Goal: Task Accomplishment & Management: Use online tool/utility

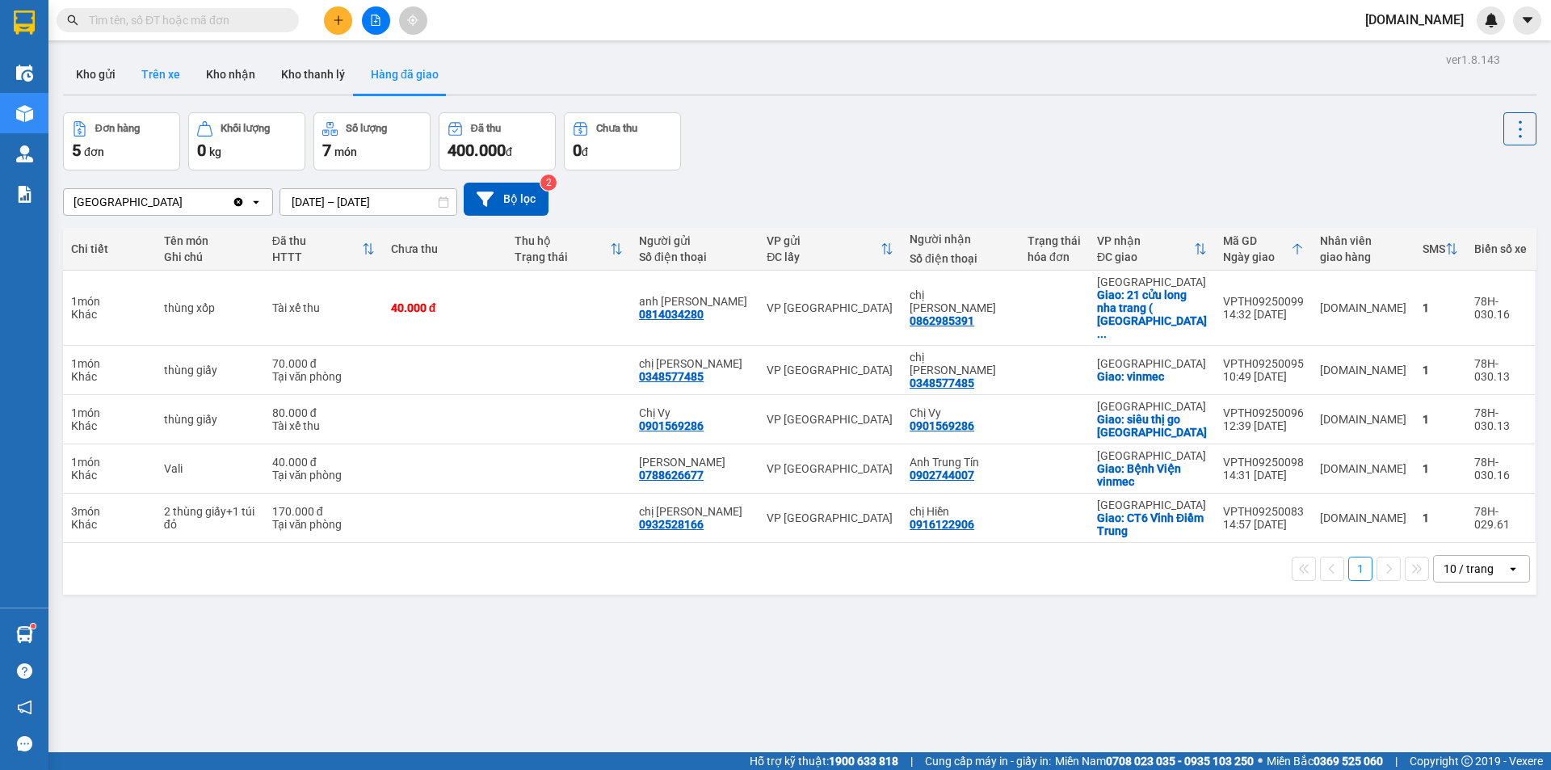
click at [154, 69] on button "Trên xe" at bounding box center [160, 74] width 65 height 39
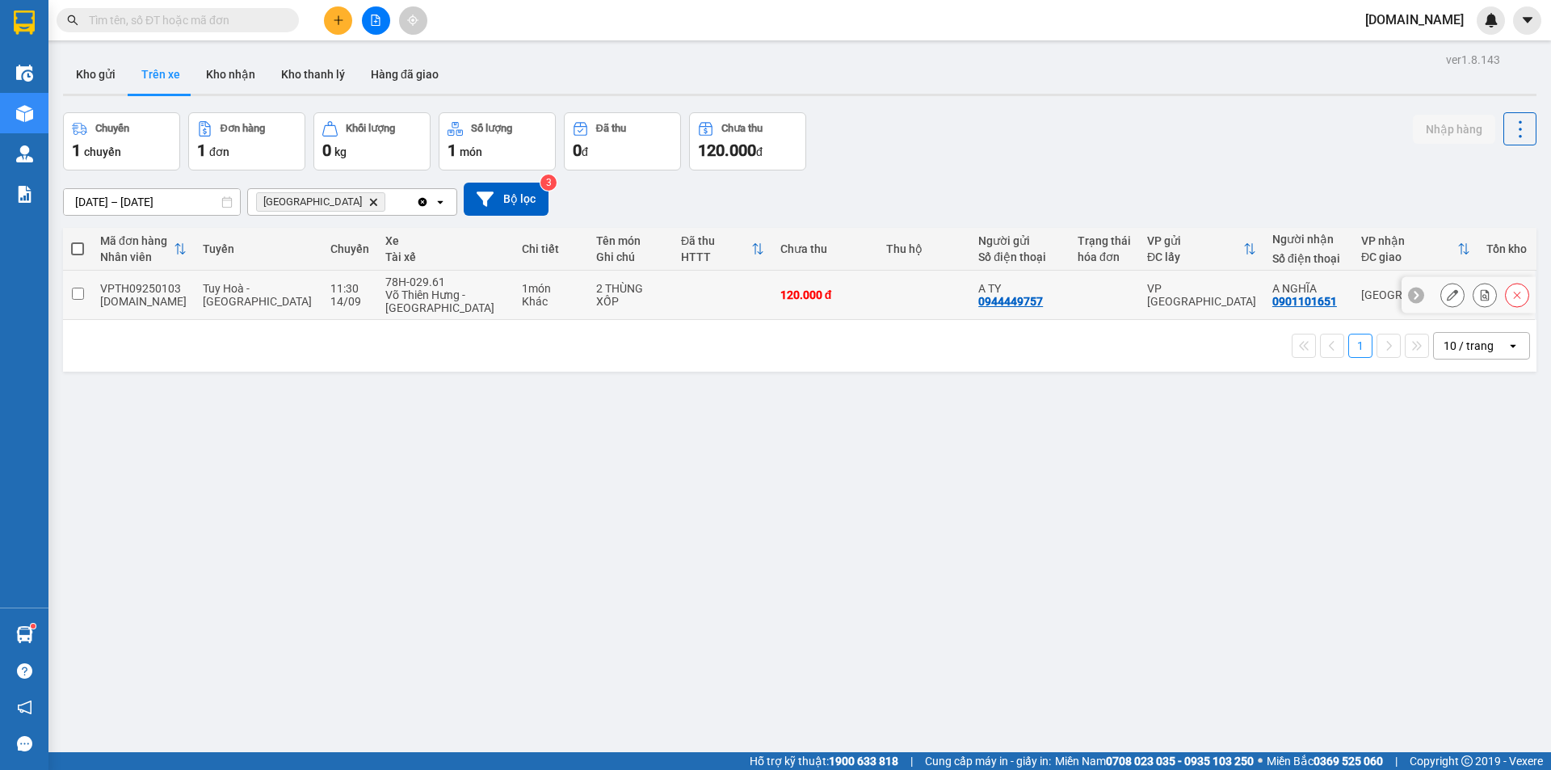
click at [75, 289] on input "checkbox" at bounding box center [78, 294] width 12 height 12
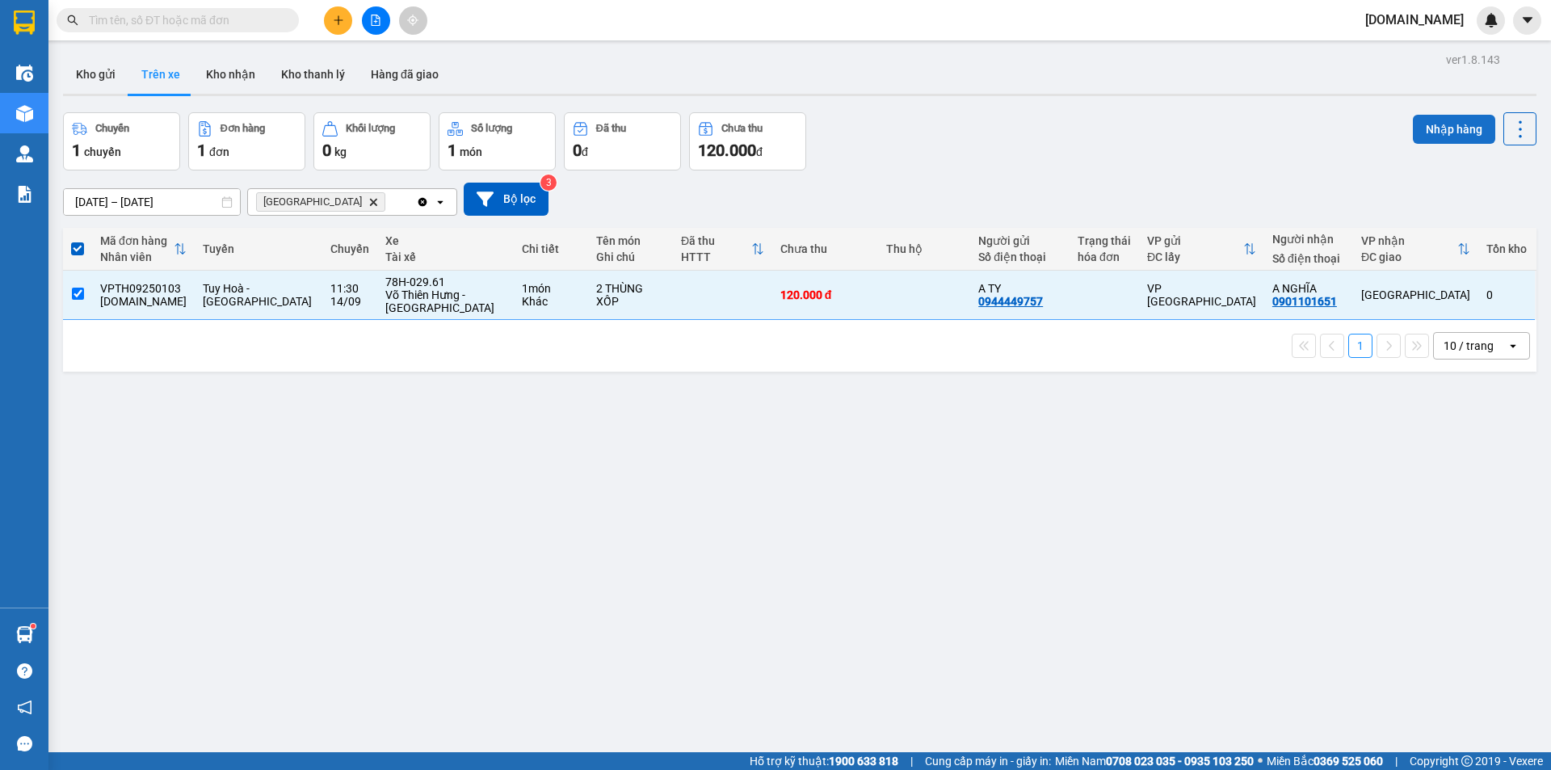
click at [1423, 124] on button "Nhập hàng" at bounding box center [1454, 129] width 82 height 29
checkbox input "false"
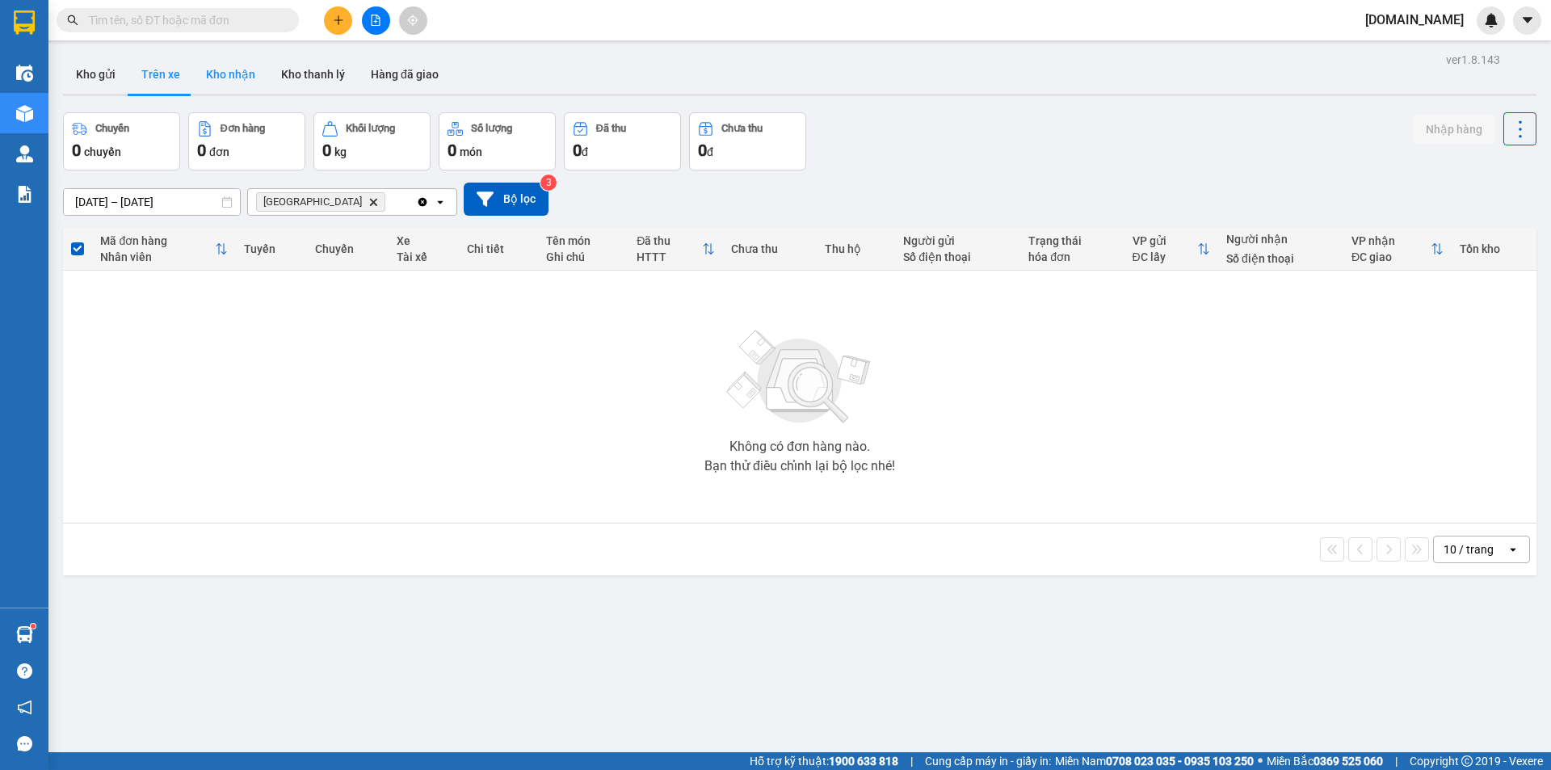
click at [229, 81] on button "Kho nhận" at bounding box center [230, 74] width 75 height 39
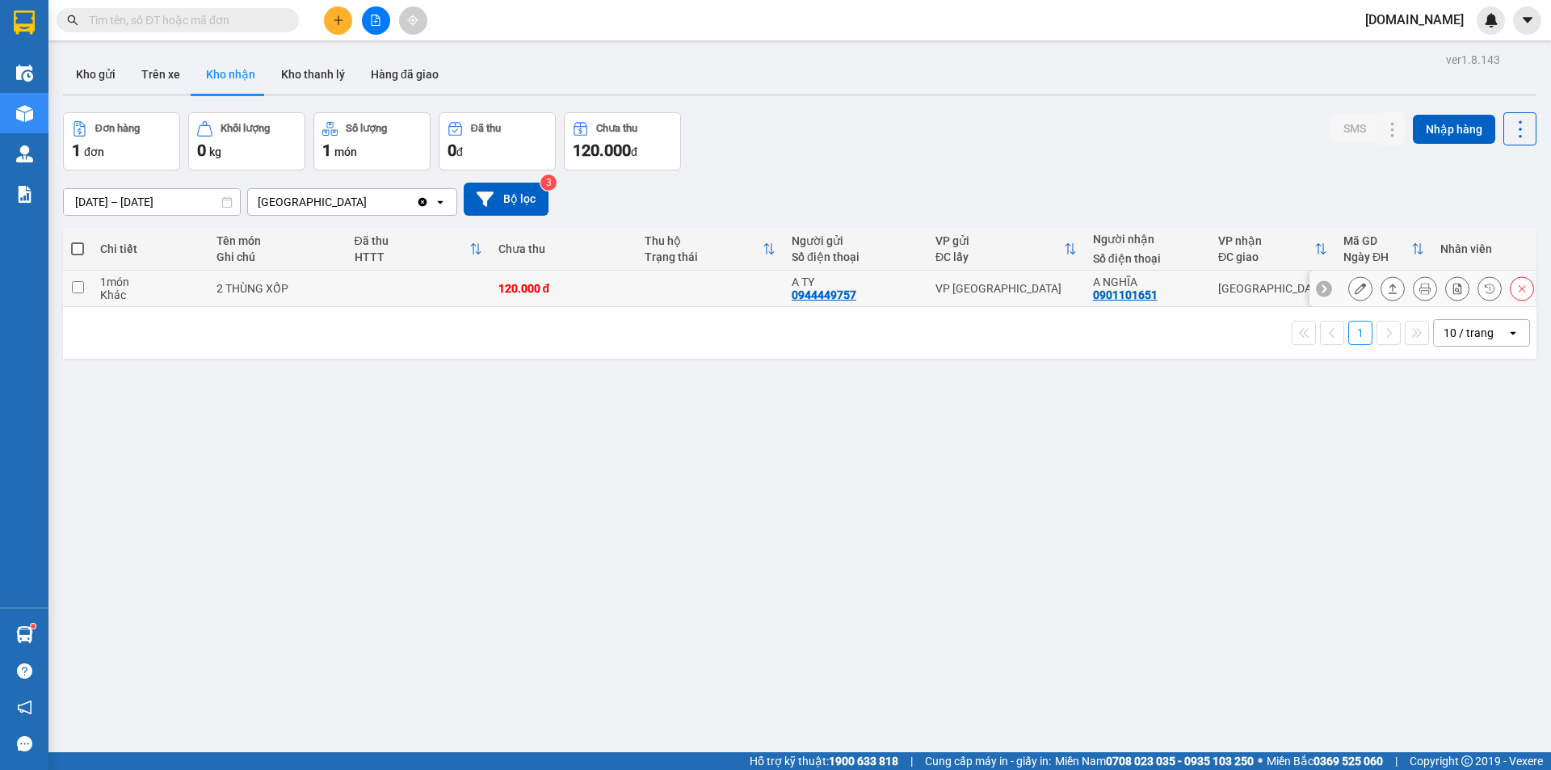
click at [78, 288] on input "checkbox" at bounding box center [78, 287] width 12 height 12
checkbox input "true"
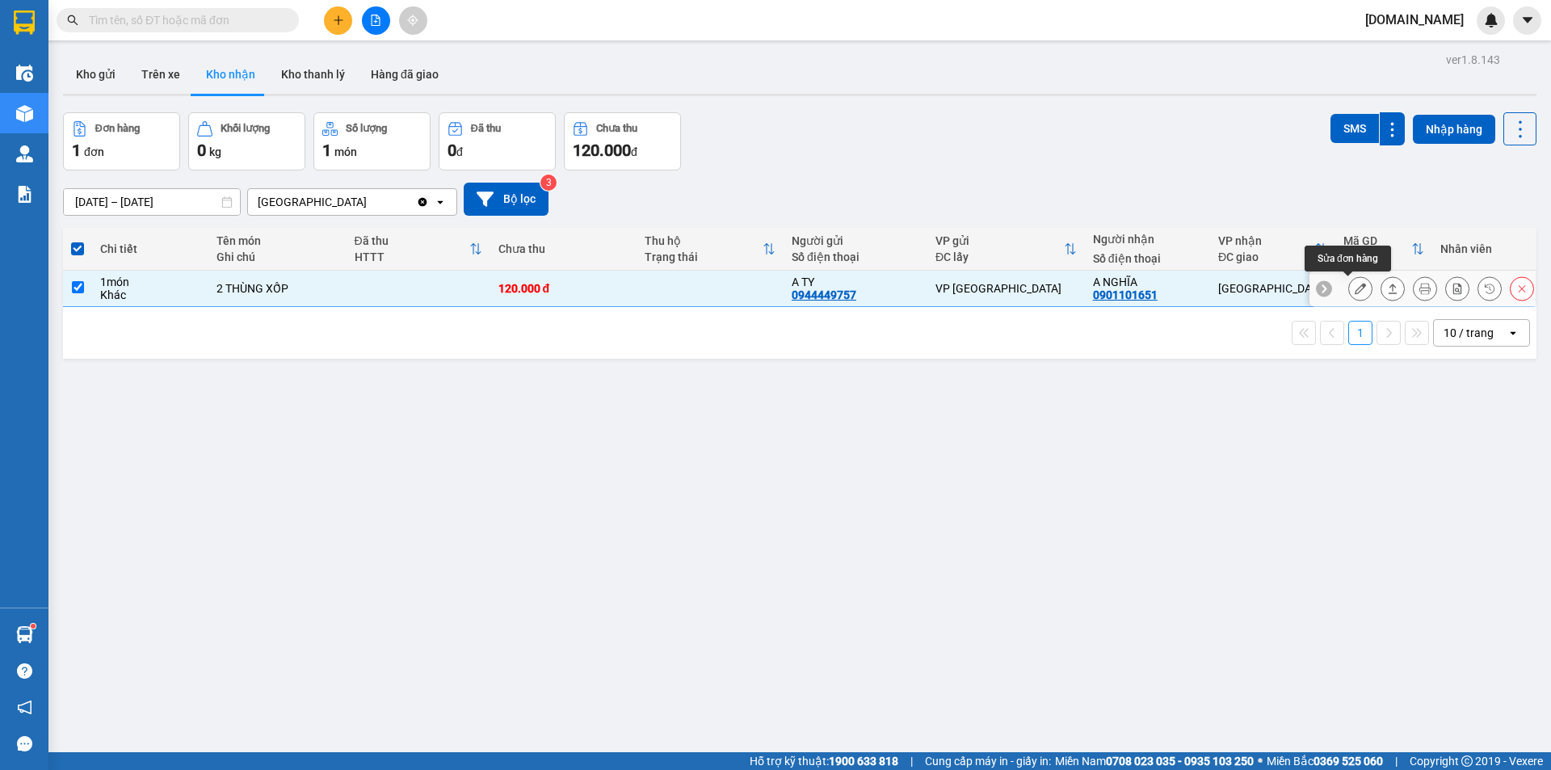
click at [1355, 288] on icon at bounding box center [1360, 288] width 11 height 11
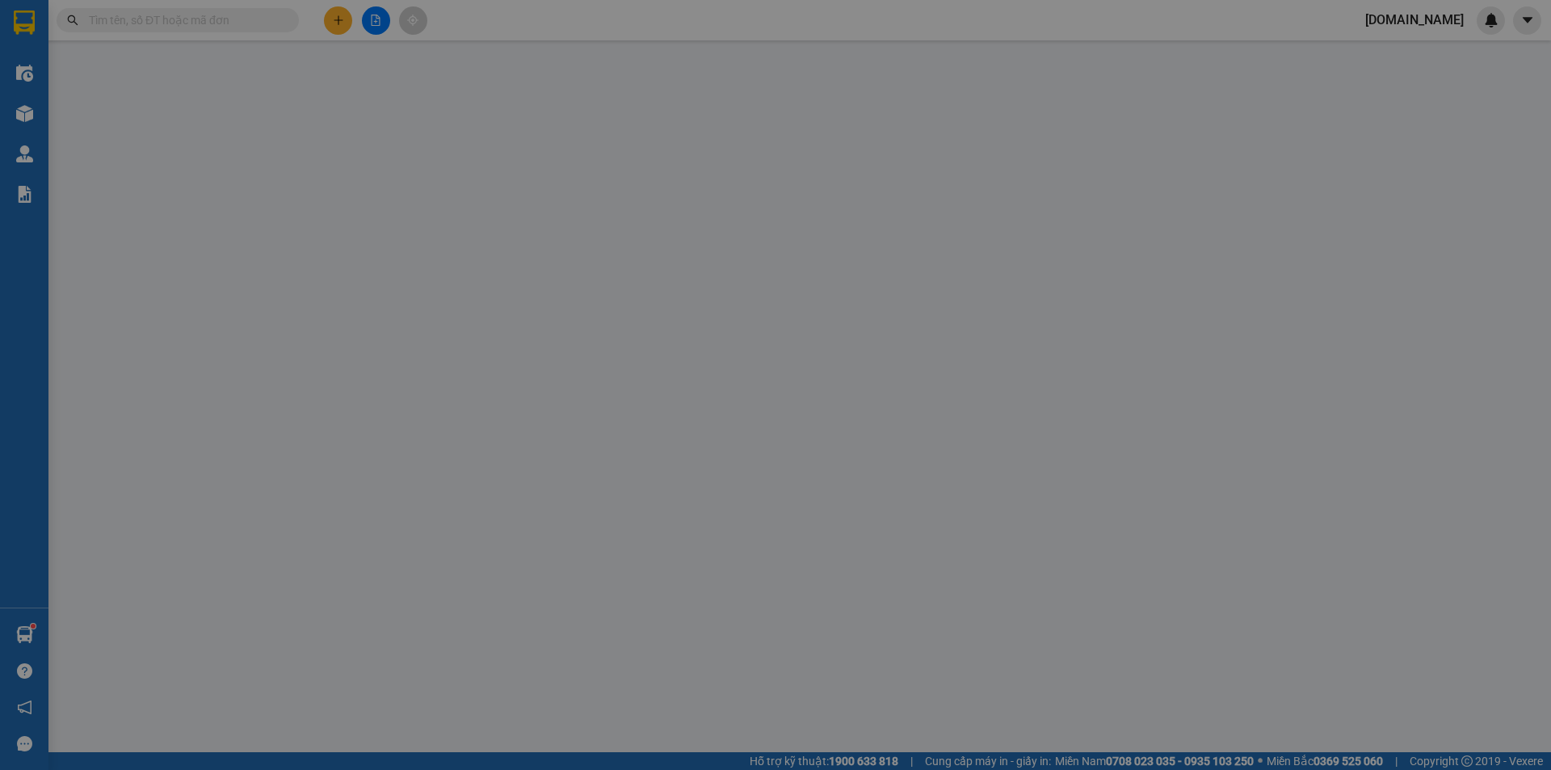
type input "0944449757"
type input "A TY"
type input "0901101651"
type input "A NGHĨA"
type input "120.000"
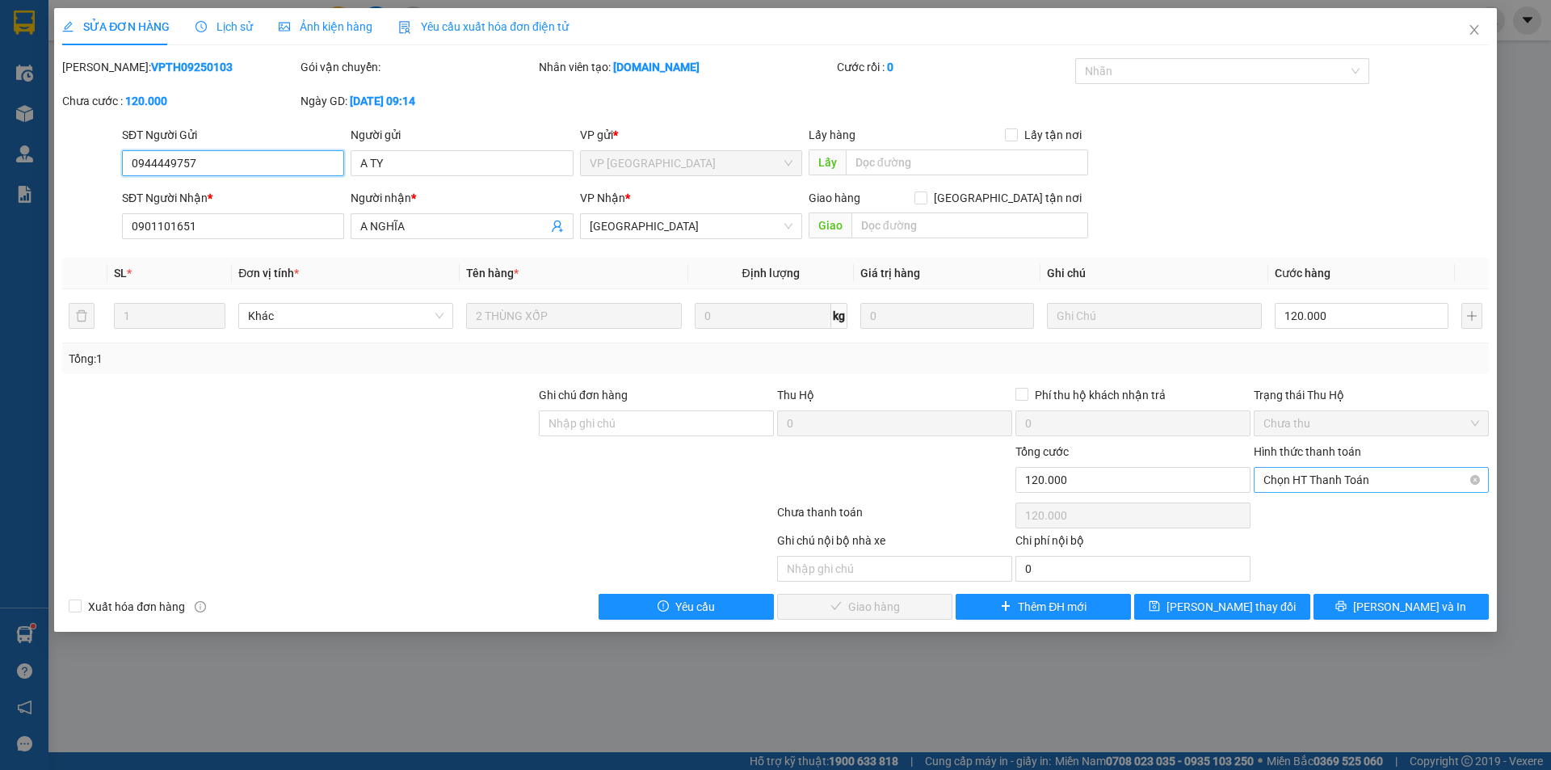
click at [1402, 483] on span "Chọn HT Thanh Toán" at bounding box center [1371, 480] width 216 height 24
click at [1311, 511] on div "Tại văn phòng" at bounding box center [1371, 512] width 216 height 18
type input "0"
click at [884, 602] on span "[PERSON_NAME] và Giao hàng" at bounding box center [885, 607] width 155 height 18
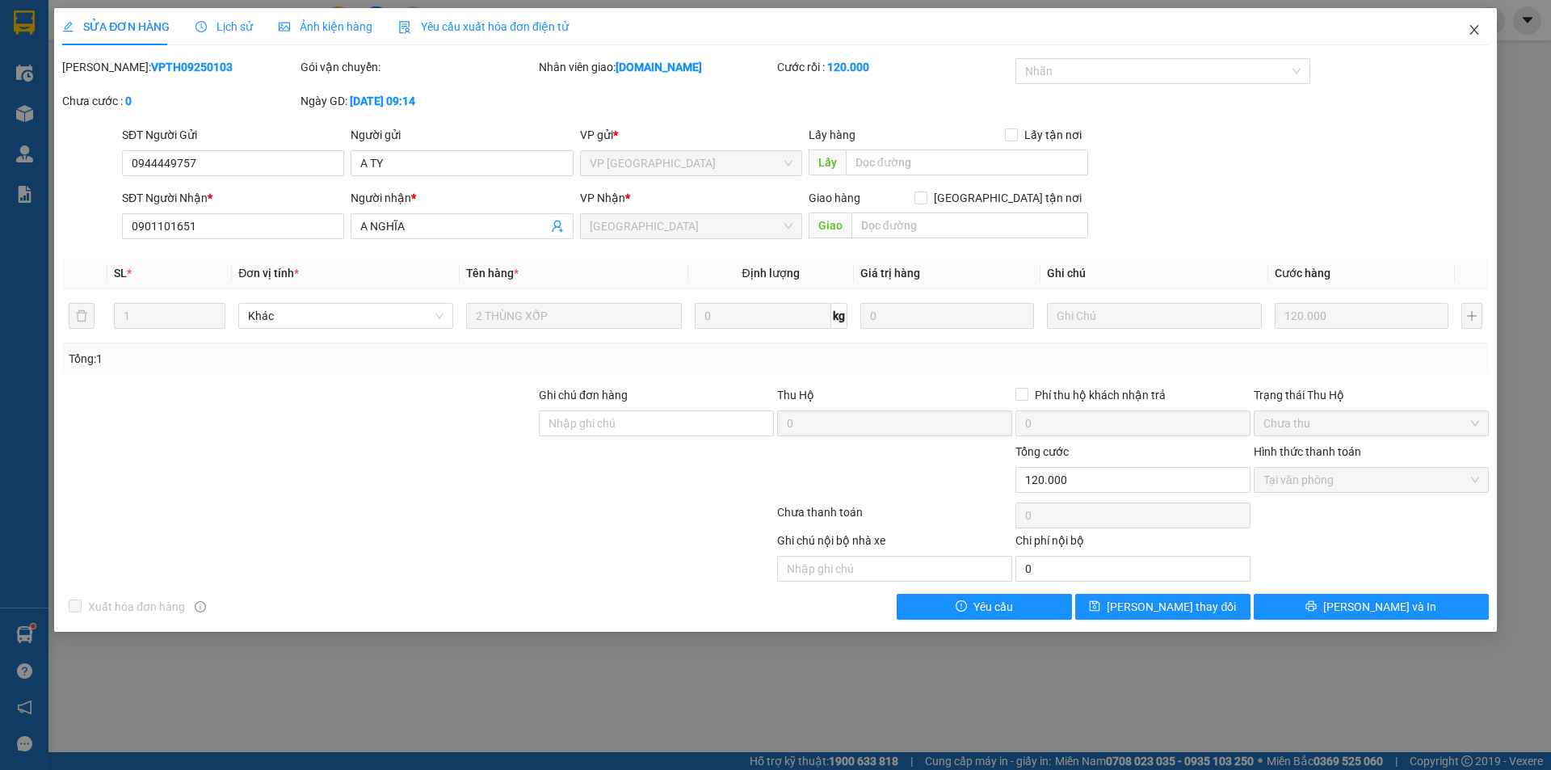
click at [1476, 30] on icon "close" at bounding box center [1474, 29] width 13 height 13
